Goal: Task Accomplishment & Management: Use online tool/utility

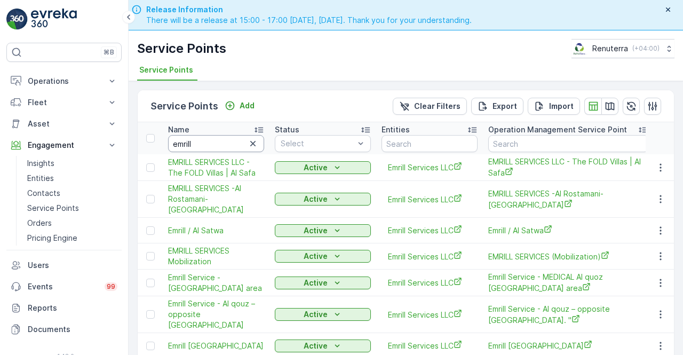
click at [195, 145] on input "emrill" at bounding box center [216, 143] width 96 height 17
type input "e"
type input "habib"
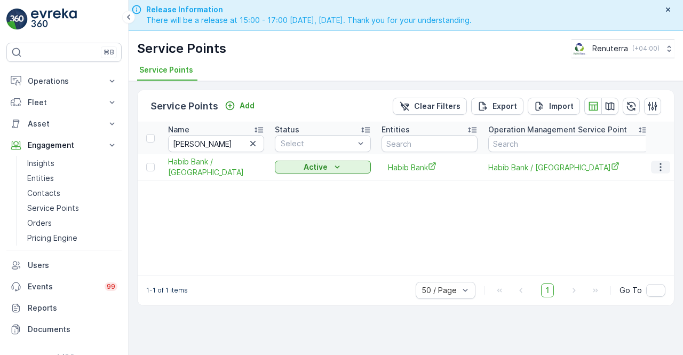
click at [662, 169] on icon "button" at bounding box center [660, 167] width 11 height 11
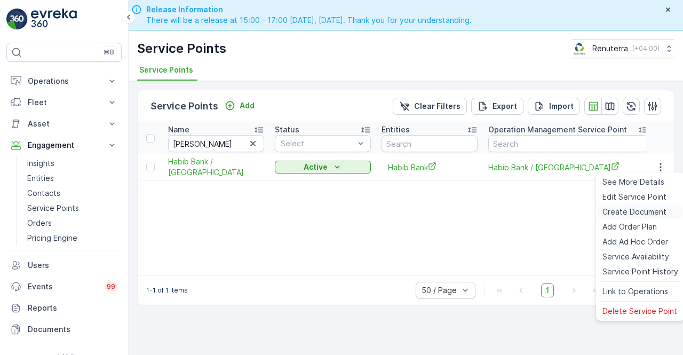
click at [618, 213] on span "Create Document" at bounding box center [635, 212] width 64 height 11
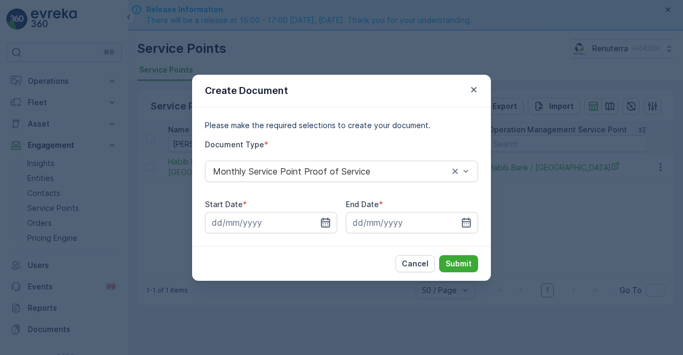
click at [323, 224] on icon "button" at bounding box center [325, 222] width 11 height 11
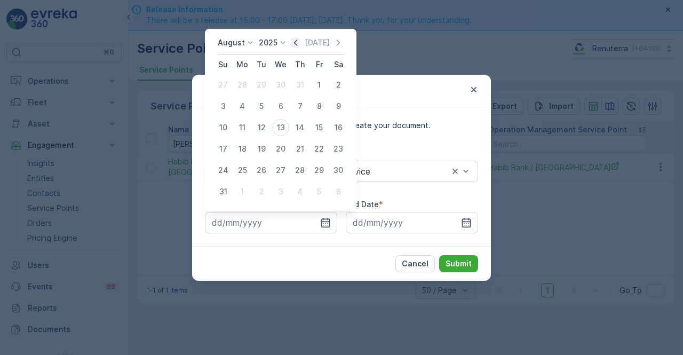
click at [297, 42] on icon "button" at bounding box center [295, 42] width 11 height 11
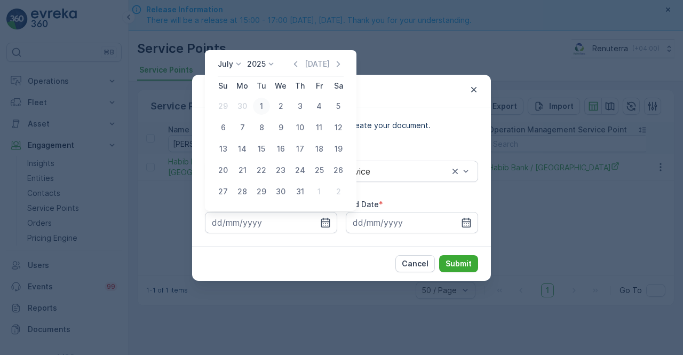
click at [263, 108] on div "1" at bounding box center [261, 106] width 17 height 17
type input "01.07.2025"
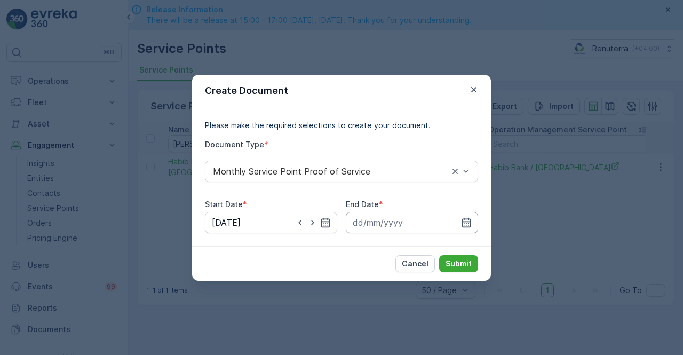
click at [473, 224] on input at bounding box center [412, 222] width 132 height 21
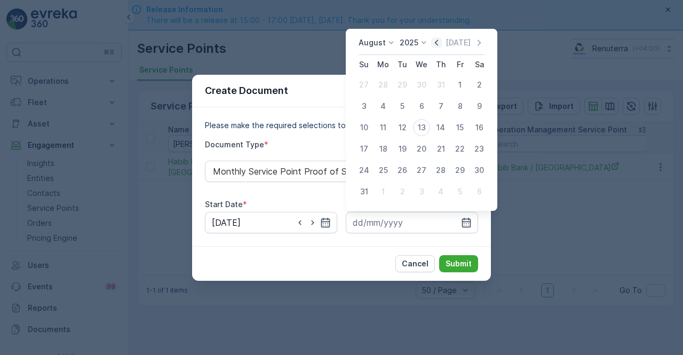
click at [441, 44] on icon "button" at bounding box center [436, 42] width 11 height 11
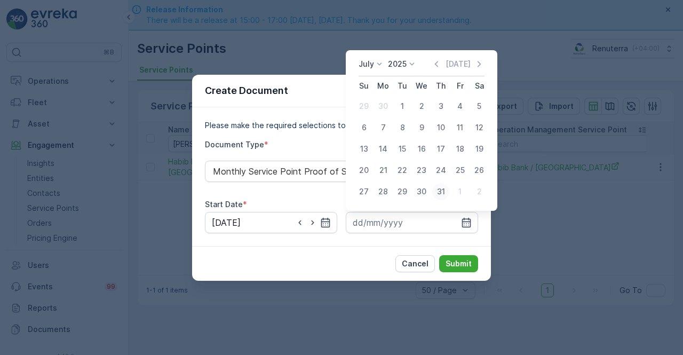
click at [440, 189] on div "31" at bounding box center [440, 191] width 17 height 17
type input "31.07.2025"
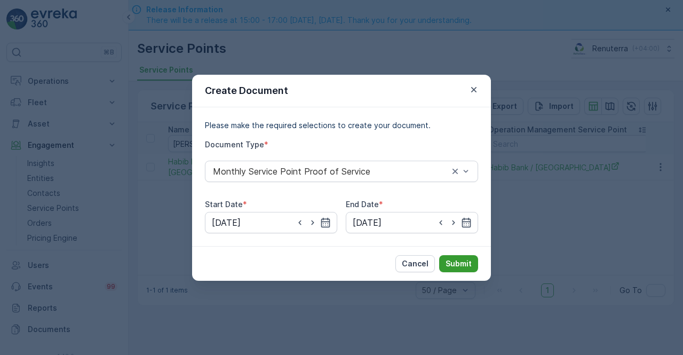
click at [455, 263] on p "Submit" at bounding box center [459, 263] width 26 height 11
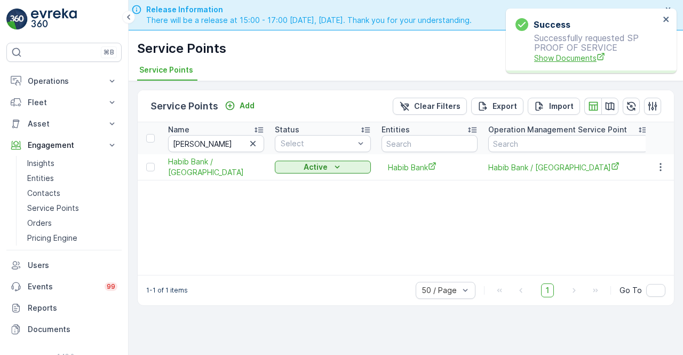
click at [573, 59] on span "Show Documents" at bounding box center [596, 57] width 125 height 11
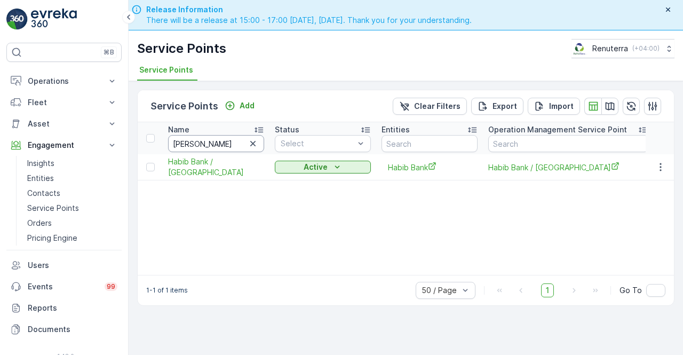
click at [201, 135] on input "habib" at bounding box center [216, 143] width 96 height 17
type input "h"
type input "emrill"
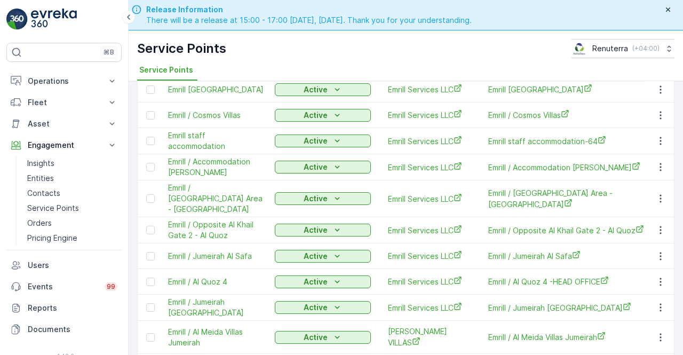
scroll to position [281, 0]
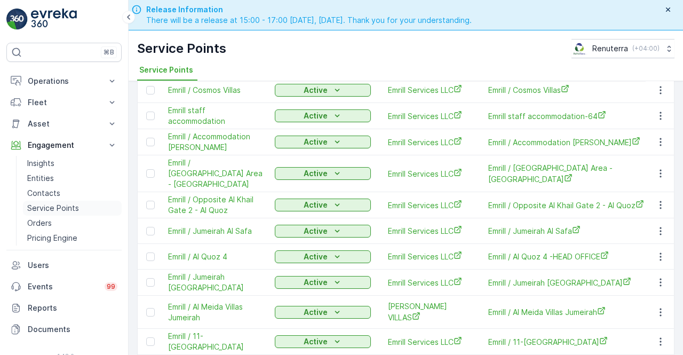
click at [45, 205] on p "Service Points" at bounding box center [53, 208] width 52 height 11
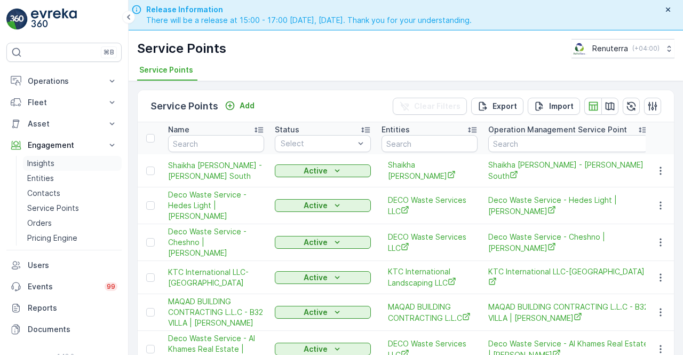
click at [50, 164] on p "Insights" at bounding box center [40, 163] width 27 height 11
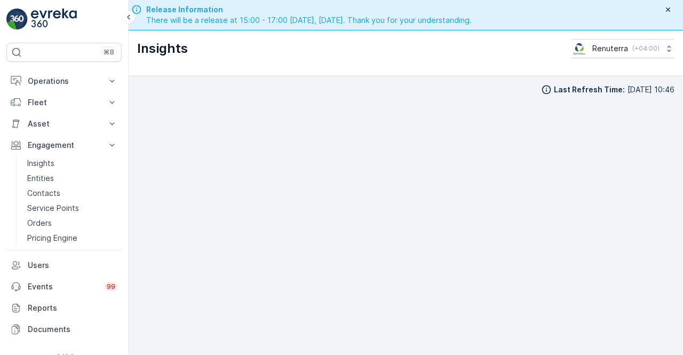
scroll to position [30, 0]
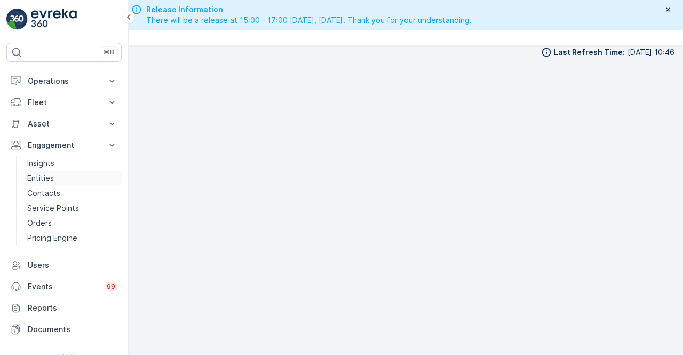
click at [47, 177] on p "Entities" at bounding box center [40, 178] width 27 height 11
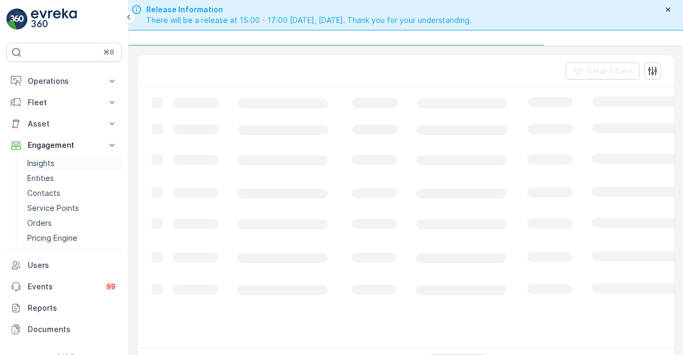
click at [44, 159] on p "Insights" at bounding box center [40, 163] width 27 height 11
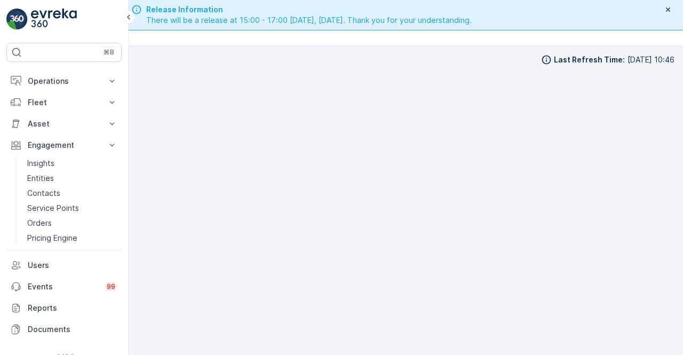
click at [675, 283] on div "Last Refresh Time : 13.08.2025 10:46" at bounding box center [406, 201] width 555 height 310
click at [675, 234] on div "Last Refresh Time : 13.08.2025 10:46" at bounding box center [406, 201] width 555 height 310
click at [51, 208] on p "Service Points" at bounding box center [53, 208] width 52 height 11
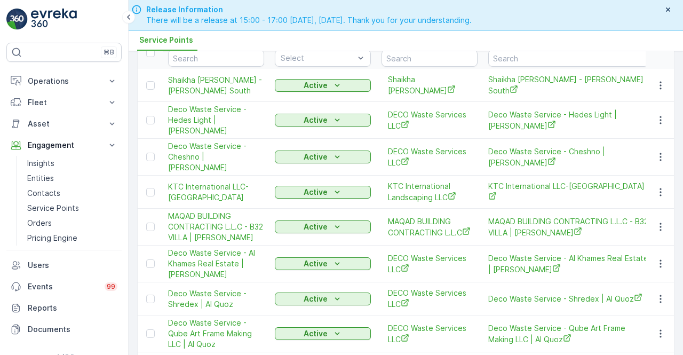
scroll to position [53, 0]
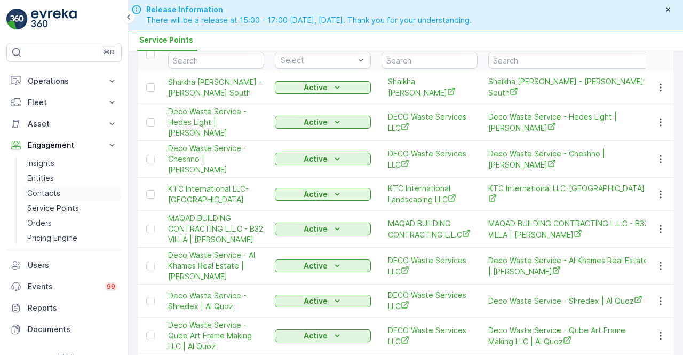
click at [65, 199] on link "Contacts" at bounding box center [72, 193] width 99 height 15
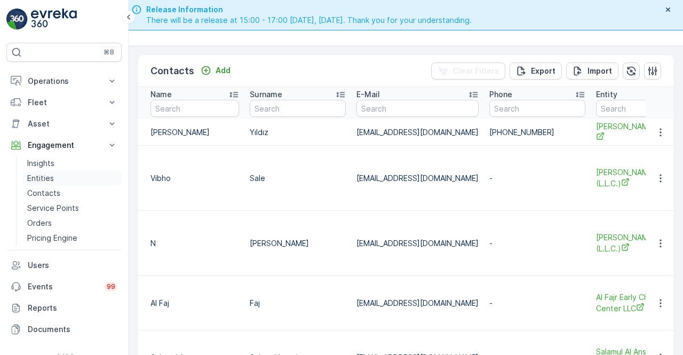
click at [44, 178] on p "Entities" at bounding box center [40, 178] width 27 height 11
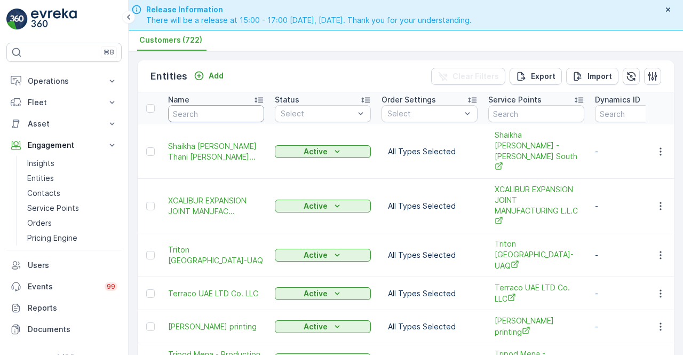
click at [181, 120] on input "text" at bounding box center [216, 113] width 96 height 17
type input "emrill"
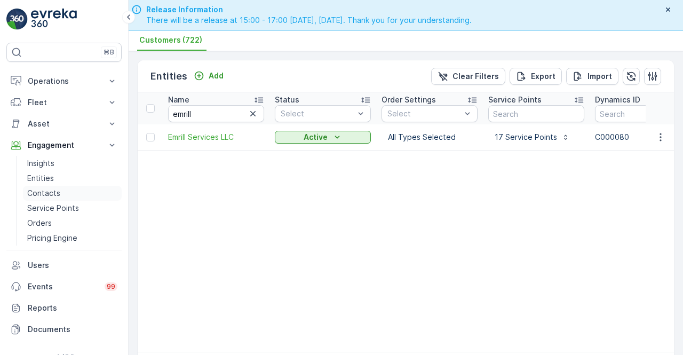
click at [47, 197] on p "Contacts" at bounding box center [43, 193] width 33 height 11
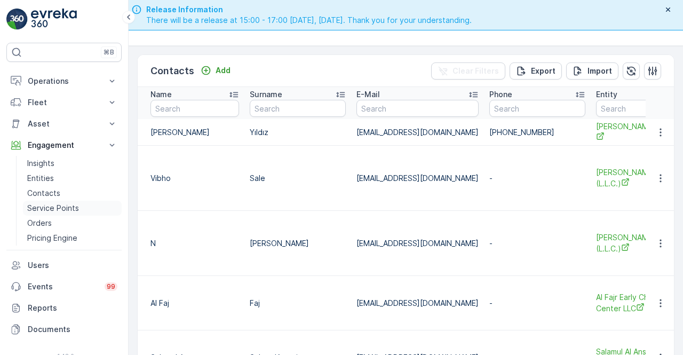
click at [47, 209] on p "Service Points" at bounding box center [53, 208] width 52 height 11
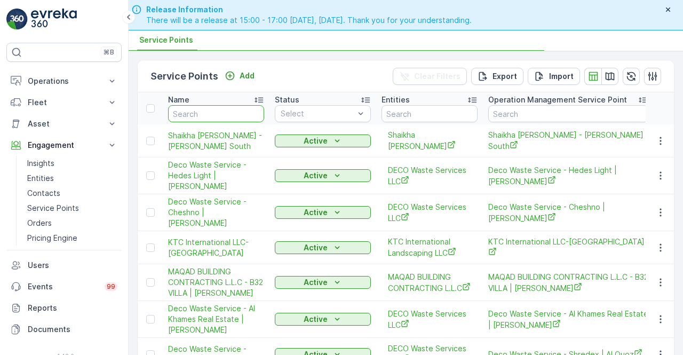
click at [197, 115] on input "text" at bounding box center [216, 113] width 96 height 17
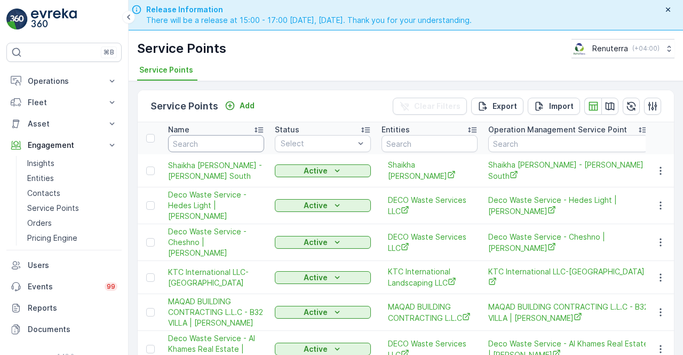
click at [223, 146] on input "text" at bounding box center [216, 143] width 96 height 17
click at [39, 167] on p "Insights" at bounding box center [40, 163] width 27 height 11
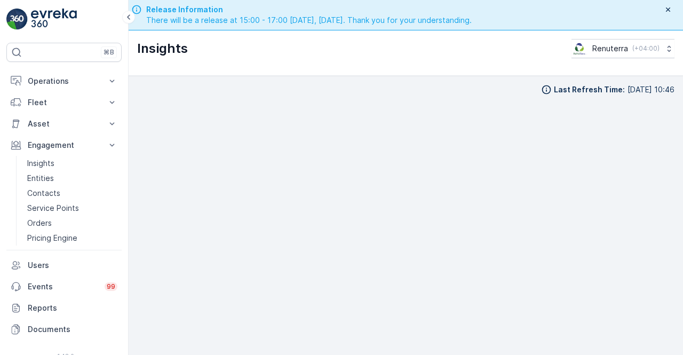
scroll to position [30, 0]
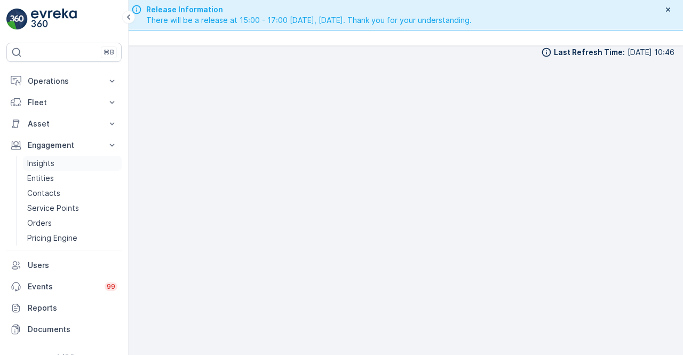
click at [41, 161] on p "Insights" at bounding box center [40, 163] width 27 height 11
click at [46, 171] on link "Entities" at bounding box center [72, 178] width 99 height 15
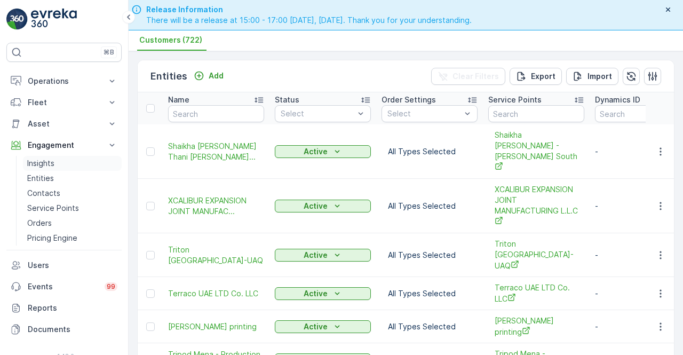
click at [43, 164] on p "Insights" at bounding box center [40, 163] width 27 height 11
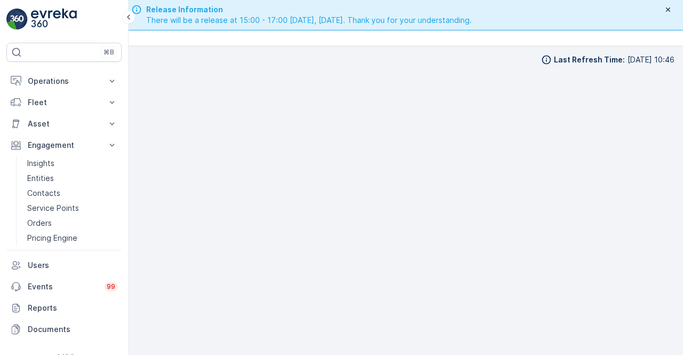
scroll to position [7, 0]
click at [51, 179] on p "Entities" at bounding box center [40, 178] width 27 height 11
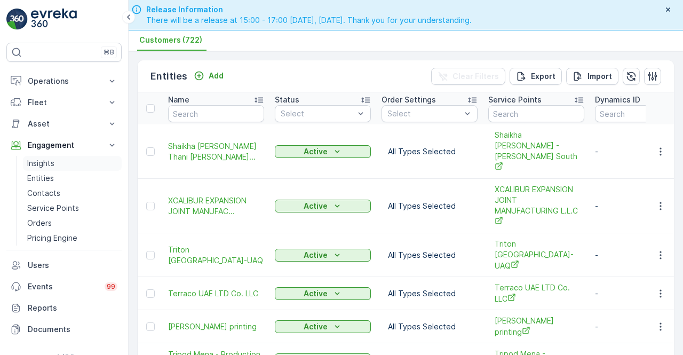
click at [46, 169] on link "Insights" at bounding box center [72, 163] width 99 height 15
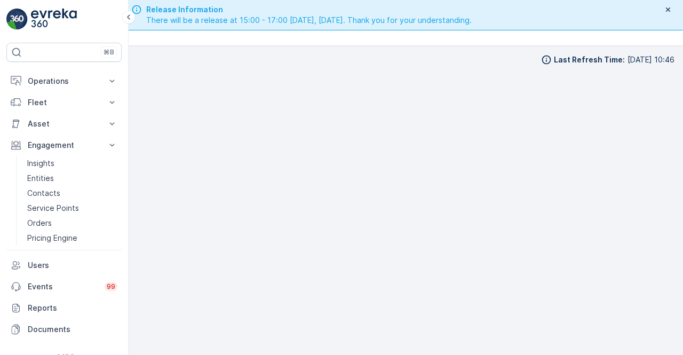
scroll to position [7, 0]
click at [678, 252] on div "Last Refresh Time : 13.08.2025 10:46" at bounding box center [406, 201] width 555 height 310
click at [49, 85] on p "Operations" at bounding box center [64, 81] width 73 height 11
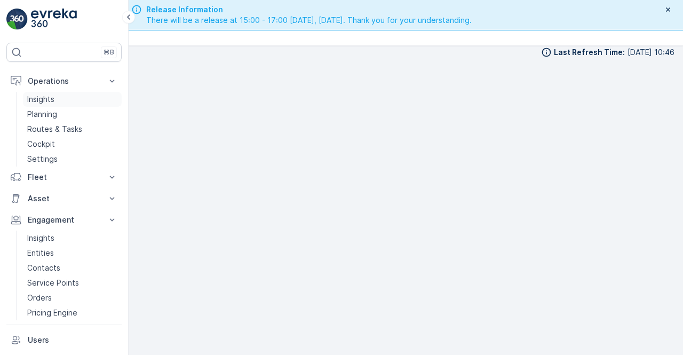
click at [50, 98] on p "Insights" at bounding box center [40, 99] width 27 height 11
click at [52, 242] on p "Insights" at bounding box center [40, 238] width 27 height 11
click at [47, 250] on p "Entities" at bounding box center [40, 253] width 27 height 11
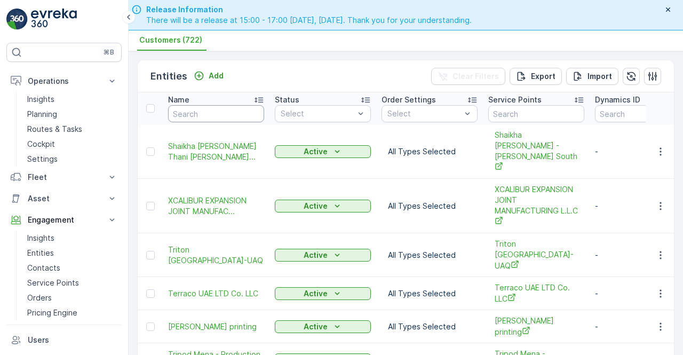
click at [191, 112] on input "text" at bounding box center [216, 113] width 96 height 17
type input "emrill"
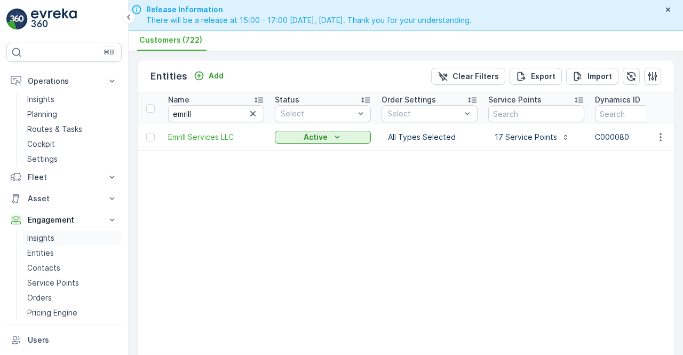
click at [48, 240] on p "Insights" at bounding box center [40, 238] width 27 height 11
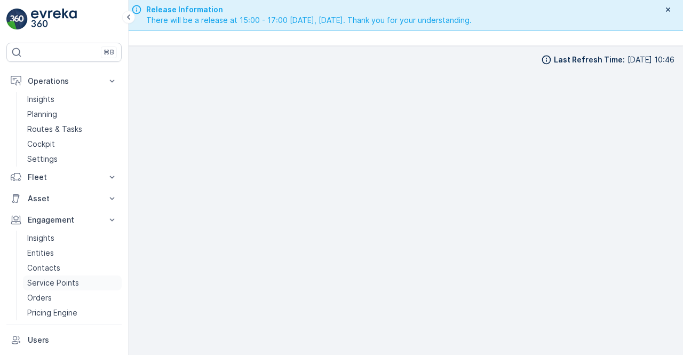
click at [50, 283] on p "Service Points" at bounding box center [53, 283] width 52 height 11
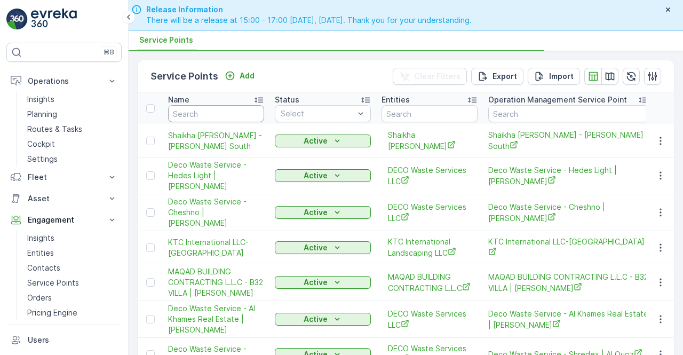
click at [197, 119] on input "text" at bounding box center [216, 113] width 96 height 17
type input "emrill"
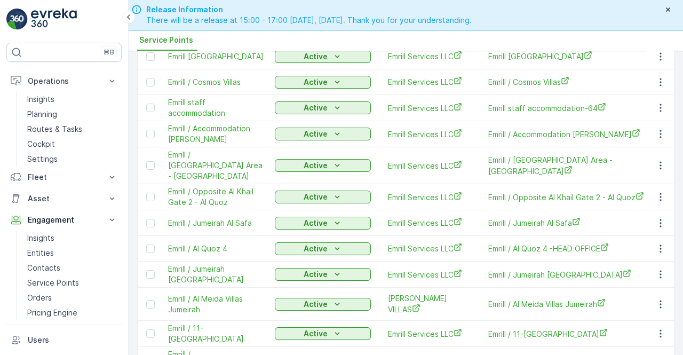
scroll to position [281, 0]
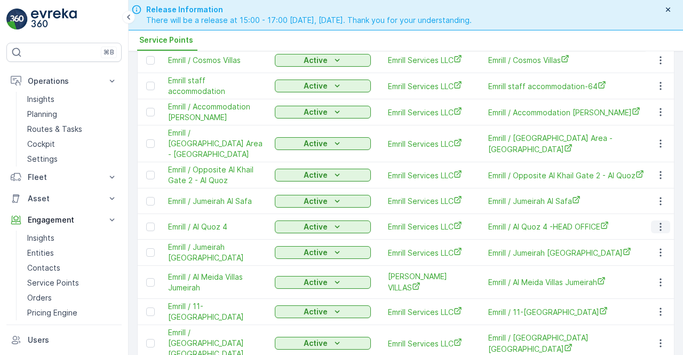
click at [658, 221] on icon "button" at bounding box center [660, 226] width 11 height 11
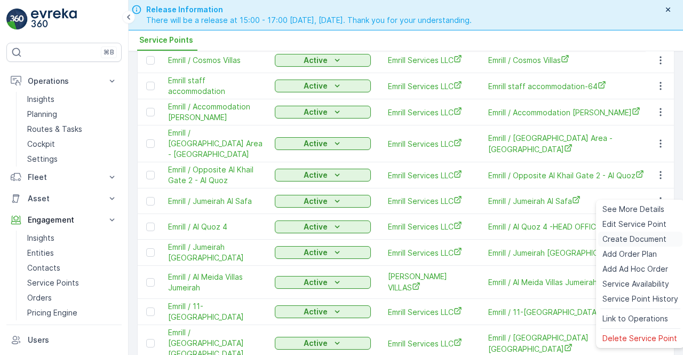
click at [624, 238] on span "Create Document" at bounding box center [635, 239] width 64 height 11
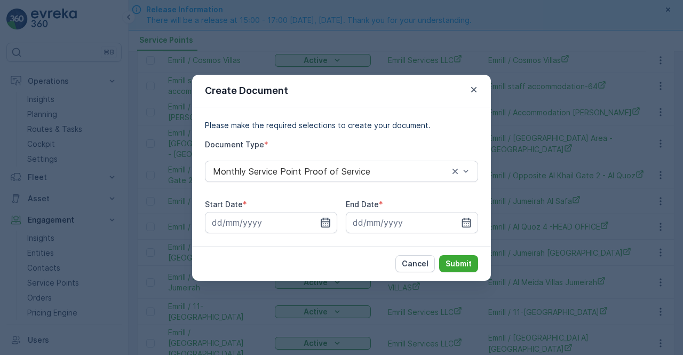
click at [330, 224] on div at bounding box center [271, 222] width 132 height 21
click at [325, 228] on input at bounding box center [271, 222] width 132 height 21
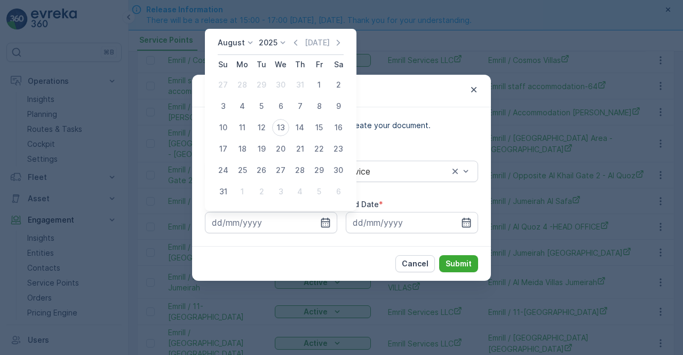
click at [301, 51] on div "August 2025 Today" at bounding box center [281, 46] width 126 height 18
click at [297, 44] on icon "button" at bounding box center [295, 42] width 3 height 6
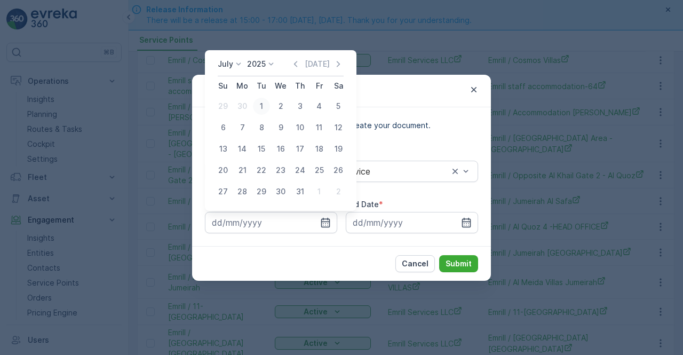
click at [263, 108] on div "1" at bounding box center [261, 106] width 17 height 17
type input "01.07.2025"
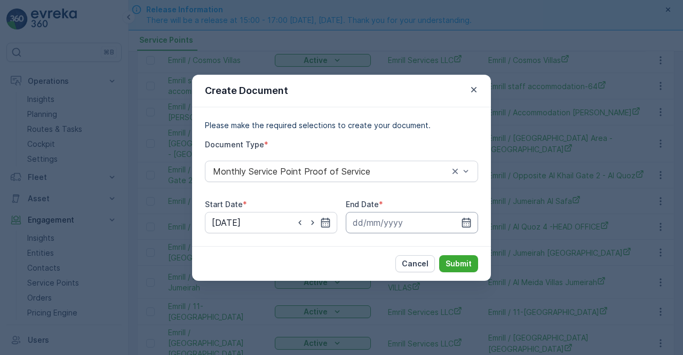
drag, startPoint x: 466, startPoint y: 218, endPoint x: 464, endPoint y: 212, distance: 6.6
click at [466, 217] on icon "button" at bounding box center [466, 222] width 11 height 11
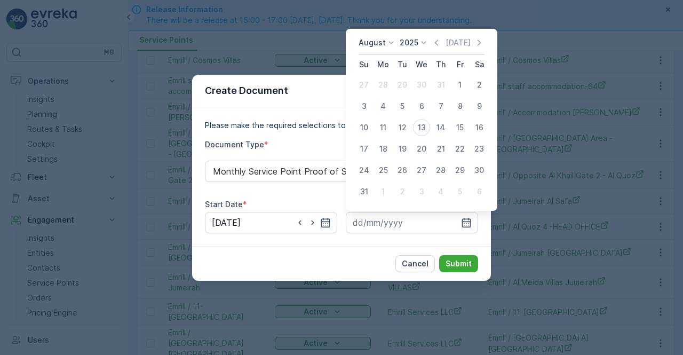
click at [437, 46] on icon "button" at bounding box center [436, 42] width 11 height 11
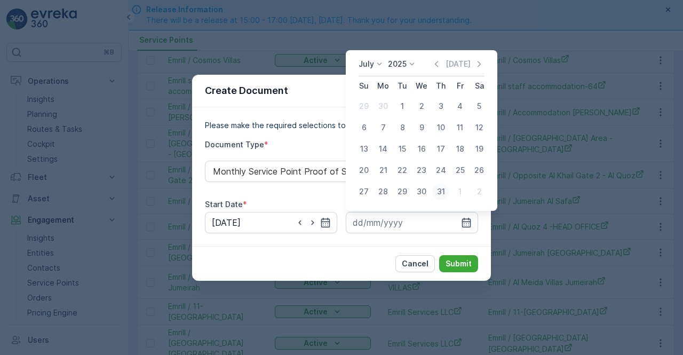
click at [438, 196] on div "31" at bounding box center [440, 191] width 17 height 17
type input "31.07.2025"
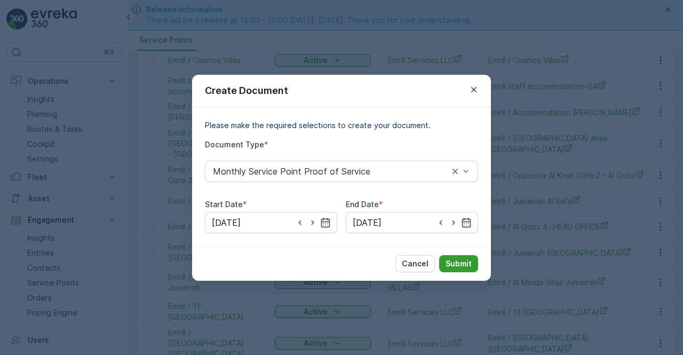
click at [465, 260] on p "Submit" at bounding box center [459, 263] width 26 height 11
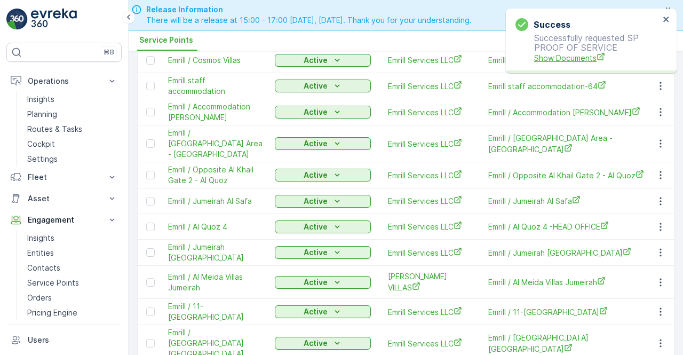
click at [561, 63] on span "Show Documents" at bounding box center [596, 57] width 125 height 11
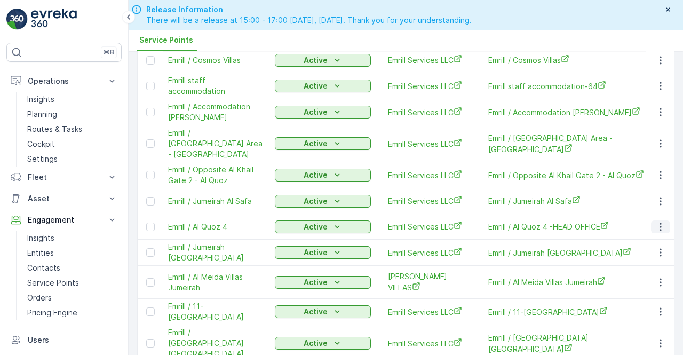
click at [651, 220] on button "button" at bounding box center [660, 226] width 19 height 13
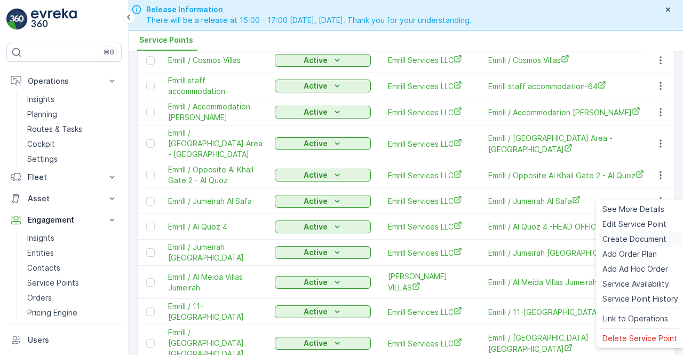
click at [624, 243] on span "Create Document" at bounding box center [635, 239] width 64 height 11
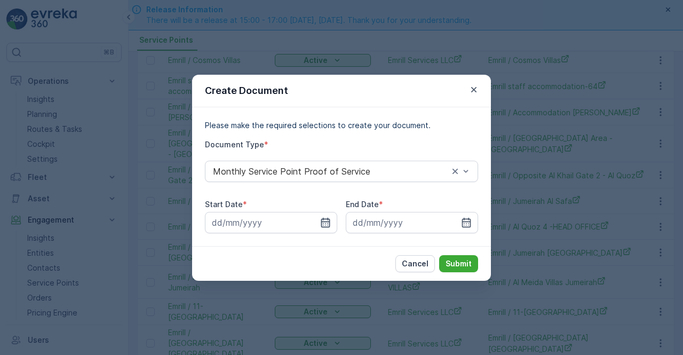
click at [330, 219] on icon "button" at bounding box center [325, 222] width 11 height 11
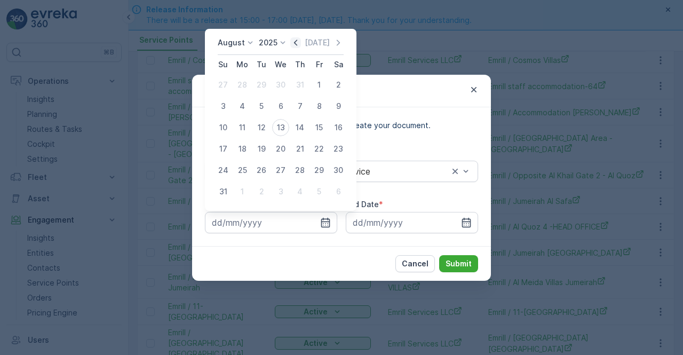
click at [299, 42] on icon "button" at bounding box center [295, 42] width 11 height 11
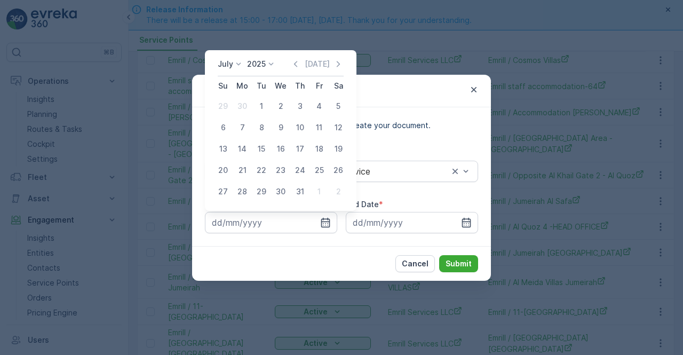
click at [262, 108] on div "1" at bounding box center [261, 106] width 17 height 17
type input "01.07.2025"
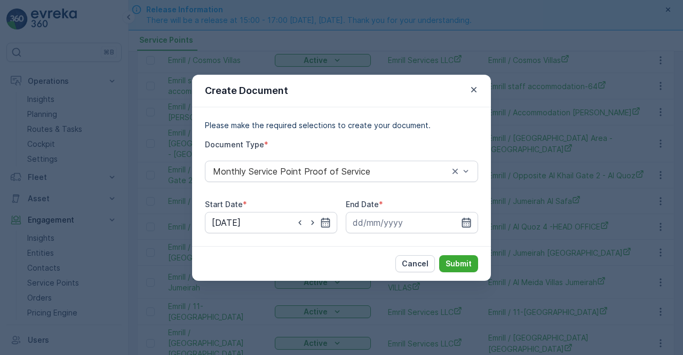
click at [469, 220] on icon "button" at bounding box center [466, 222] width 11 height 11
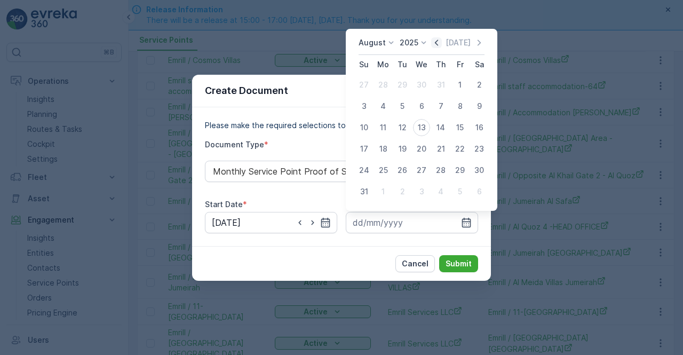
click at [438, 41] on icon "button" at bounding box center [436, 42] width 3 height 6
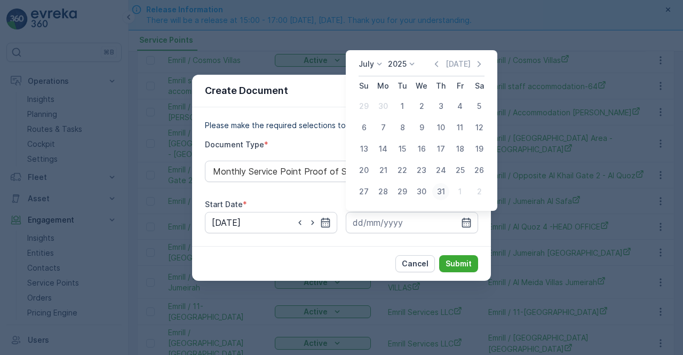
click at [439, 191] on div "31" at bounding box center [440, 191] width 17 height 17
type input "31.07.2025"
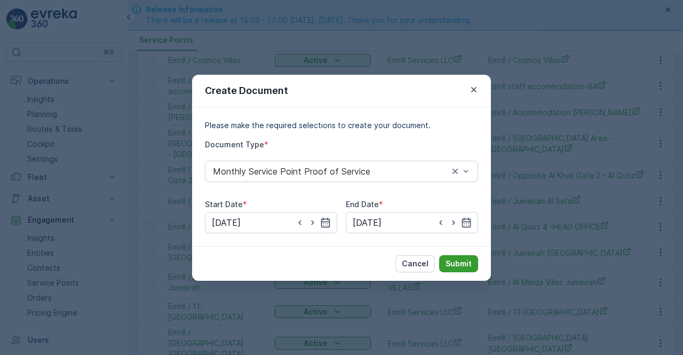
click at [462, 260] on p "Submit" at bounding box center [459, 263] width 26 height 11
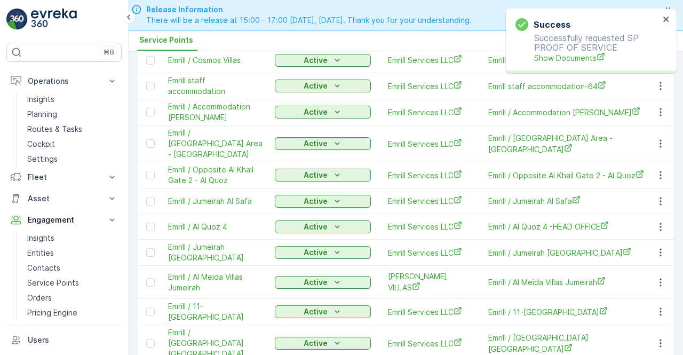
click at [570, 51] on p "Successfully requested SP PROOF OF SERVICE Show Documents" at bounding box center [588, 48] width 144 height 30
click at [565, 59] on span "Show Documents" at bounding box center [596, 57] width 125 height 11
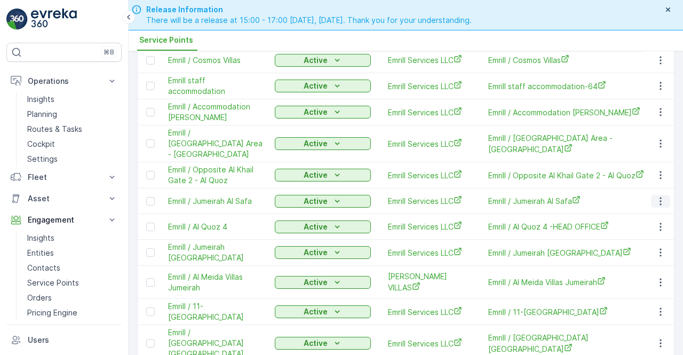
drag, startPoint x: 656, startPoint y: 166, endPoint x: 653, endPoint y: 172, distance: 6.7
click at [656, 196] on icon "button" at bounding box center [660, 201] width 11 height 11
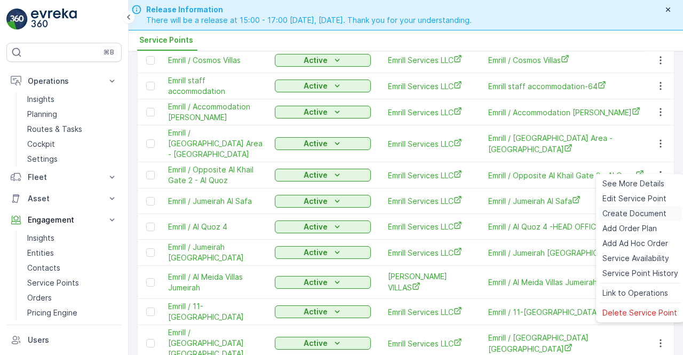
click at [615, 217] on span "Create Document" at bounding box center [635, 213] width 64 height 11
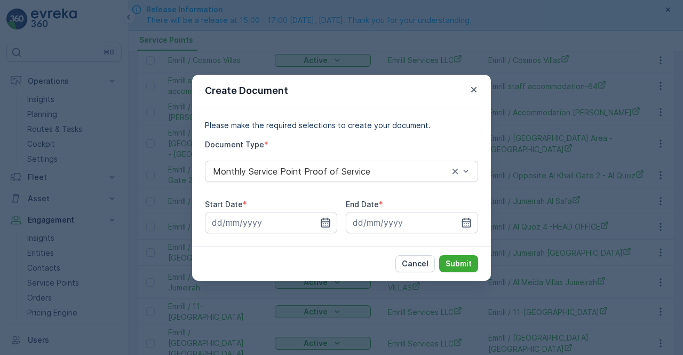
click at [321, 223] on icon "button" at bounding box center [325, 222] width 9 height 10
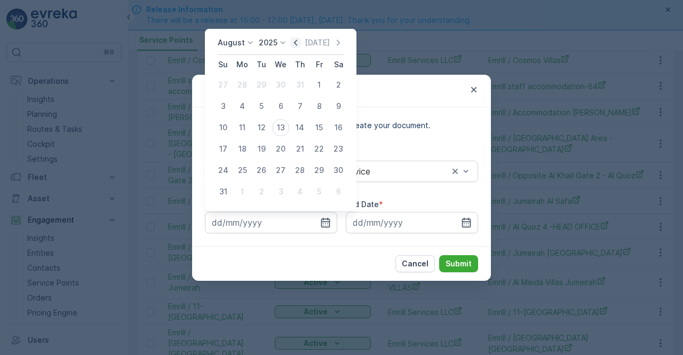
click at [297, 43] on icon "button" at bounding box center [295, 42] width 11 height 11
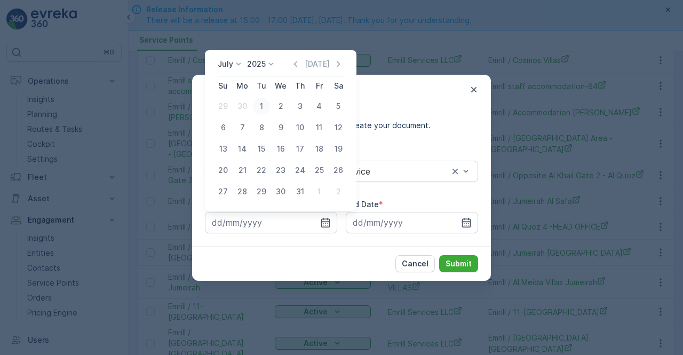
click at [264, 102] on div "1" at bounding box center [261, 106] width 17 height 17
type input "01.07.2025"
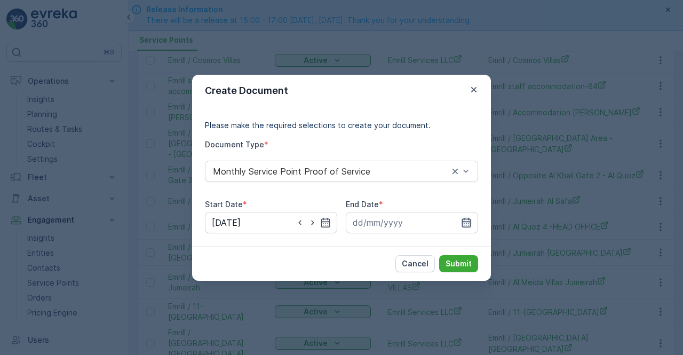
drag, startPoint x: 468, startPoint y: 228, endPoint x: 462, endPoint y: 218, distance: 11.7
click at [467, 227] on div at bounding box center [412, 222] width 132 height 21
click at [462, 219] on icon "button" at bounding box center [466, 222] width 11 height 11
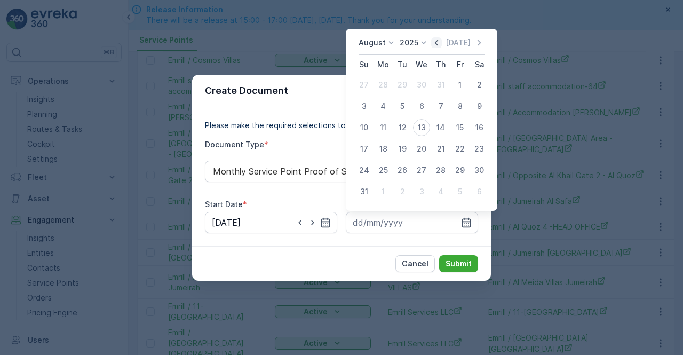
click at [441, 42] on icon "button" at bounding box center [436, 42] width 11 height 11
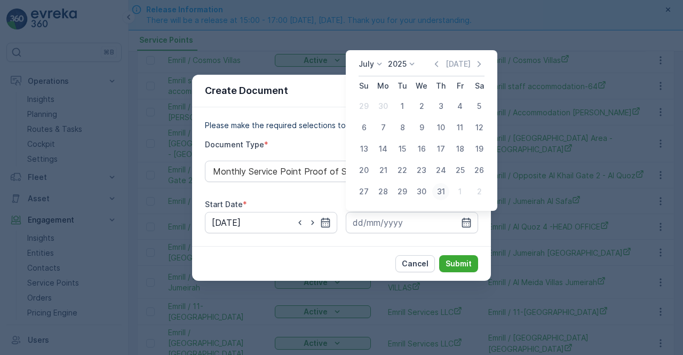
click at [436, 187] on div "31" at bounding box center [440, 191] width 17 height 17
type input "31.07.2025"
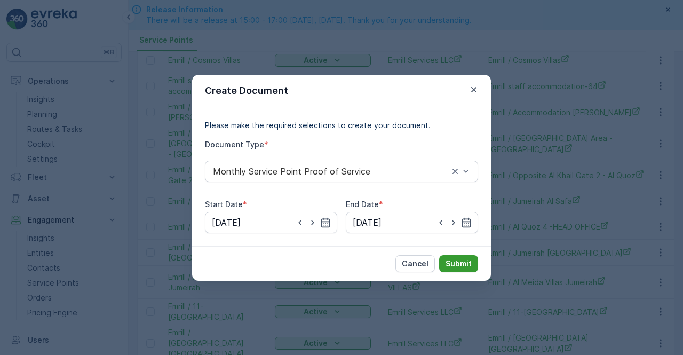
click at [460, 255] on div "Cancel Submit" at bounding box center [341, 263] width 299 height 35
click at [459, 266] on p "Submit" at bounding box center [459, 263] width 26 height 11
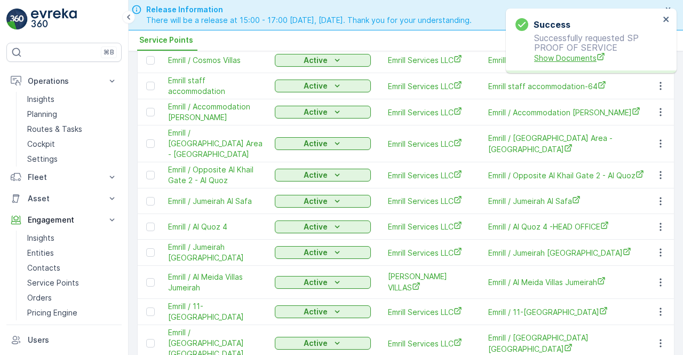
drag, startPoint x: 550, startPoint y: 69, endPoint x: 555, endPoint y: 57, distance: 12.9
click at [552, 65] on div "Success Successfully requested SP PROOF OF SERVICE Show Documents" at bounding box center [591, 41] width 171 height 65
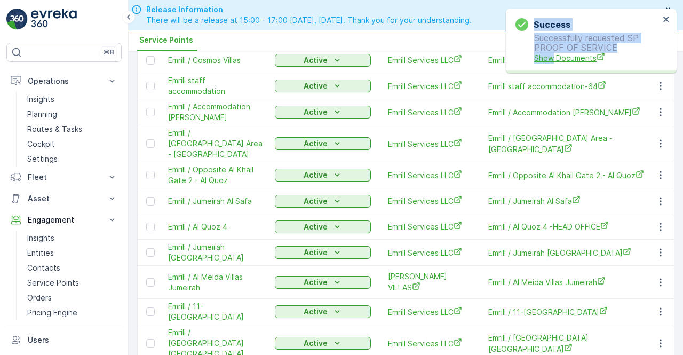
click at [555, 57] on span "Show Documents" at bounding box center [596, 57] width 125 height 11
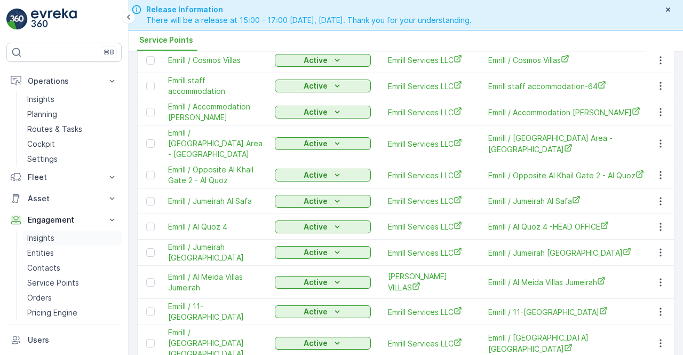
click at [48, 238] on p "Insights" at bounding box center [40, 238] width 27 height 11
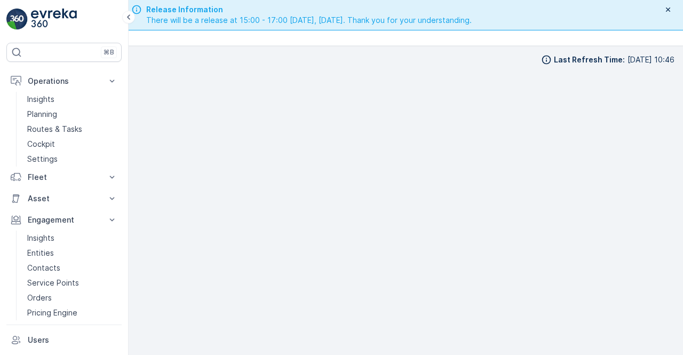
scroll to position [7, 0]
drag, startPoint x: 678, startPoint y: 214, endPoint x: 671, endPoint y: 214, distance: 6.4
click at [677, 214] on div "Last Refresh Time : 13.08.2025 10:46" at bounding box center [406, 201] width 555 height 310
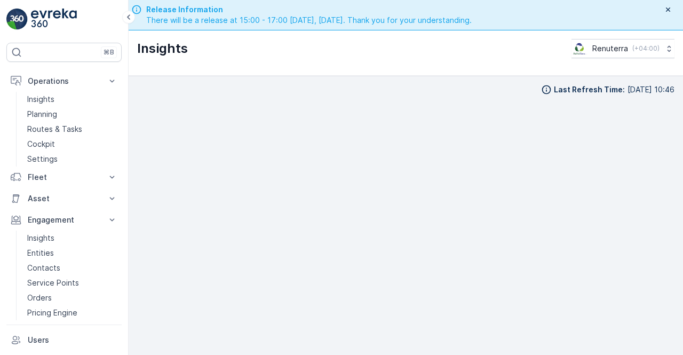
scroll to position [30, 0]
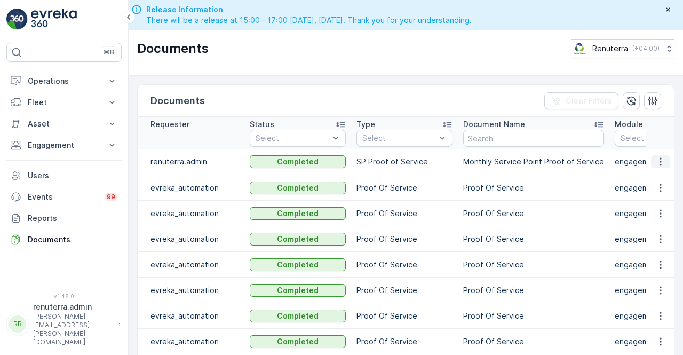
click at [661, 164] on icon "button" at bounding box center [660, 161] width 11 height 11
click at [655, 175] on span "See Details" at bounding box center [657, 176] width 41 height 11
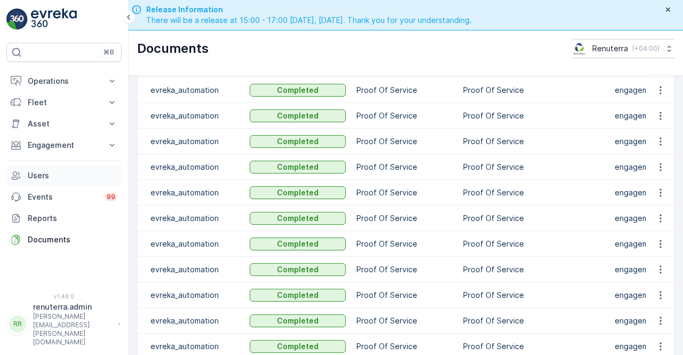
scroll to position [213, 0]
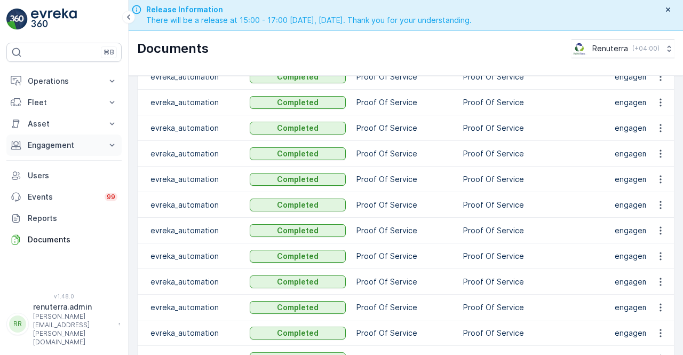
click at [106, 142] on button "Engagement" at bounding box center [63, 144] width 115 height 21
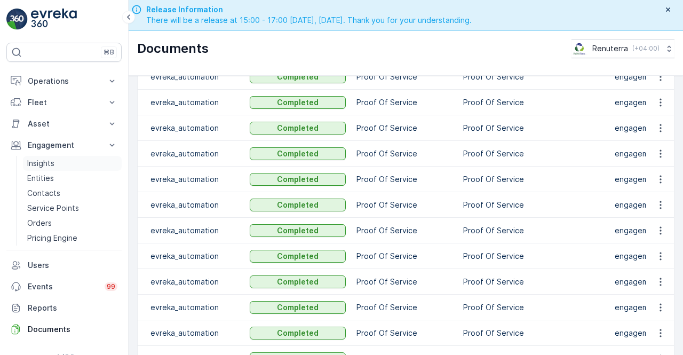
click at [45, 165] on p "Insights" at bounding box center [40, 163] width 27 height 11
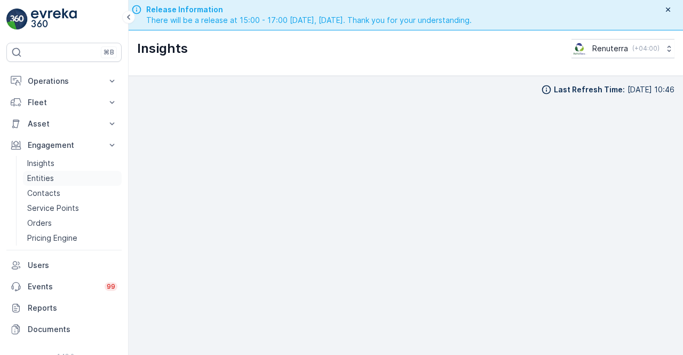
click at [41, 181] on p "Entities" at bounding box center [40, 178] width 27 height 11
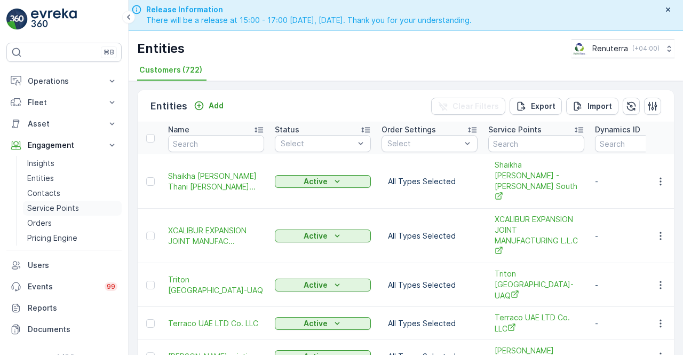
click at [58, 209] on p "Service Points" at bounding box center [53, 208] width 52 height 11
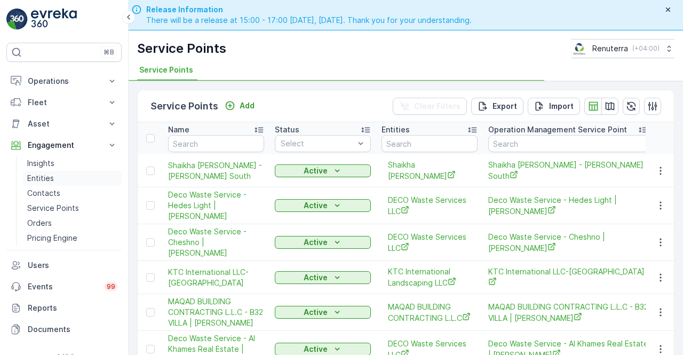
click at [40, 179] on p "Entities" at bounding box center [40, 178] width 27 height 11
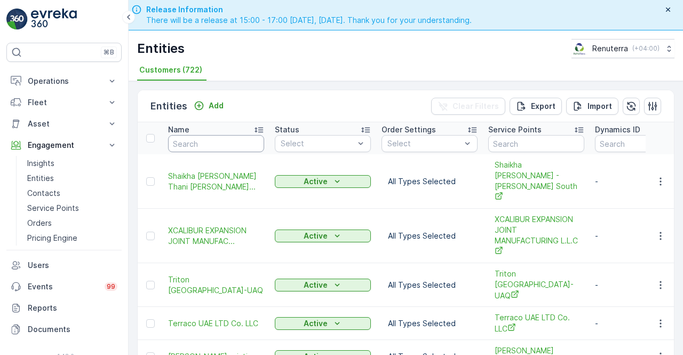
click at [201, 145] on input "text" at bounding box center [216, 143] width 96 height 17
click at [33, 176] on p "Entities" at bounding box center [40, 178] width 27 height 11
click at [43, 162] on p "Insights" at bounding box center [40, 163] width 27 height 11
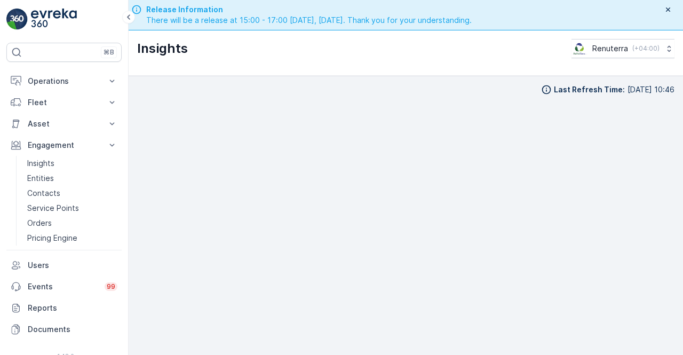
scroll to position [30, 0]
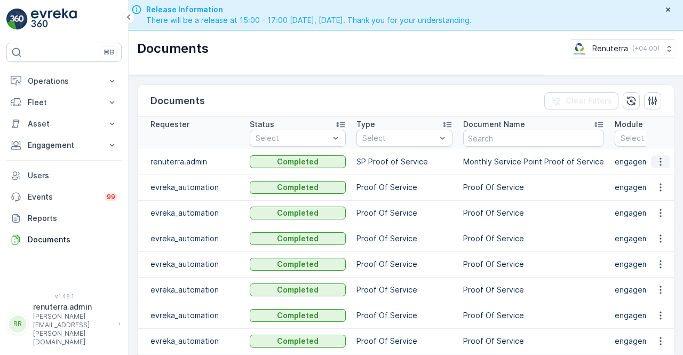
click at [660, 163] on icon "button" at bounding box center [660, 161] width 11 height 11
click at [655, 175] on td at bounding box center [660, 188] width 29 height 26
click at [656, 164] on icon "button" at bounding box center [660, 161] width 11 height 11
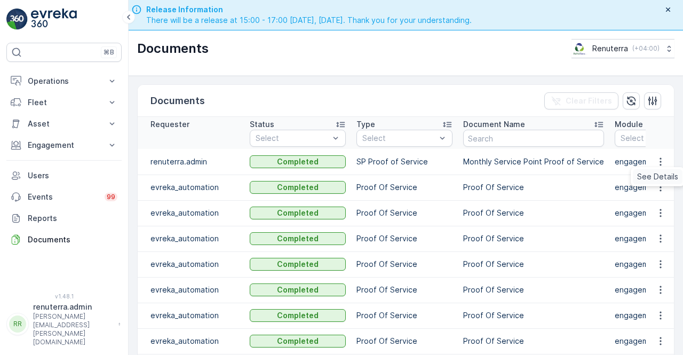
click at [656, 183] on div "See Details" at bounding box center [658, 176] width 50 height 15
click at [663, 160] on icon "button" at bounding box center [660, 161] width 11 height 11
click at [643, 175] on span "See Details" at bounding box center [657, 176] width 41 height 11
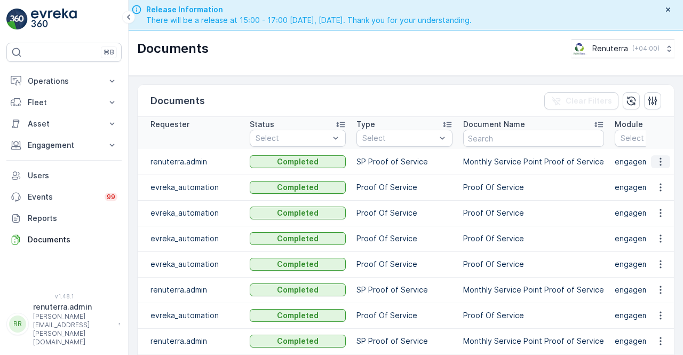
click at [659, 165] on icon "button" at bounding box center [660, 161] width 11 height 11
click at [658, 181] on span "See Details" at bounding box center [657, 176] width 41 height 11
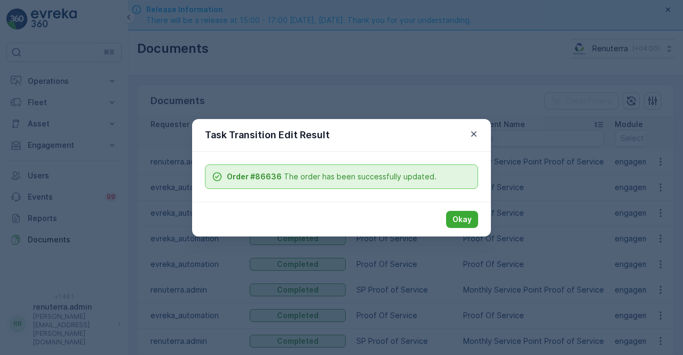
drag, startPoint x: 480, startPoint y: 133, endPoint x: 466, endPoint y: 134, distance: 14.0
click at [474, 134] on div "Task Transition Edit Result" at bounding box center [341, 135] width 299 height 33
click at [466, 138] on div "Task Transition Edit Result" at bounding box center [341, 135] width 299 height 33
click at [470, 136] on icon "button" at bounding box center [474, 134] width 11 height 11
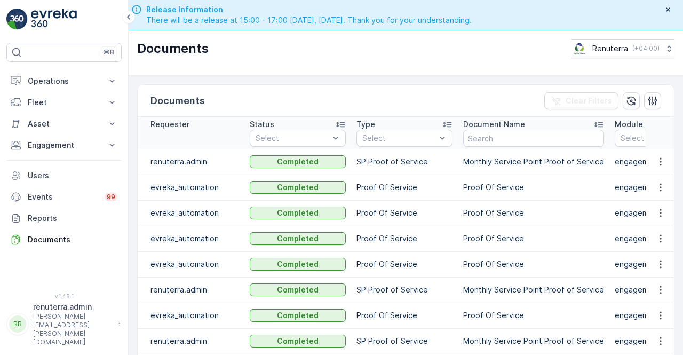
click at [555, 199] on td "Proof Of Service" at bounding box center [534, 188] width 152 height 26
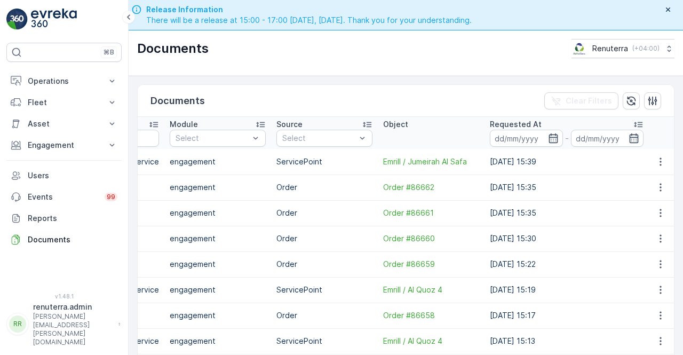
scroll to position [0, 446]
click at [663, 162] on icon "button" at bounding box center [660, 161] width 11 height 11
click at [650, 179] on span "See Details" at bounding box center [657, 176] width 41 height 11
